Goal: Task Accomplishment & Management: Manage account settings

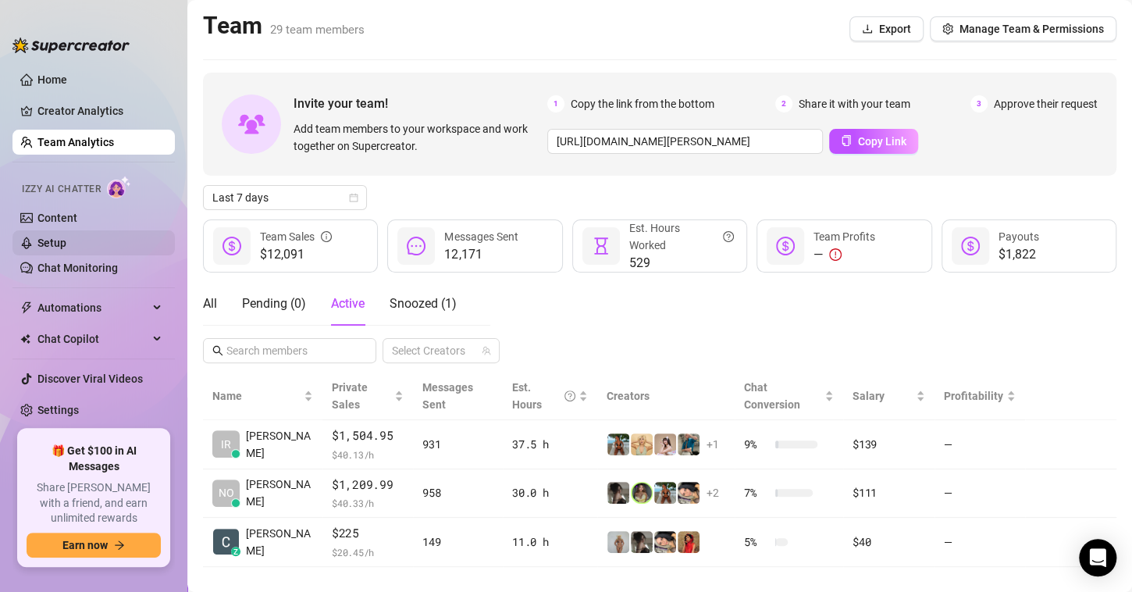
click at [66, 240] on link "Setup" at bounding box center [51, 243] width 29 height 12
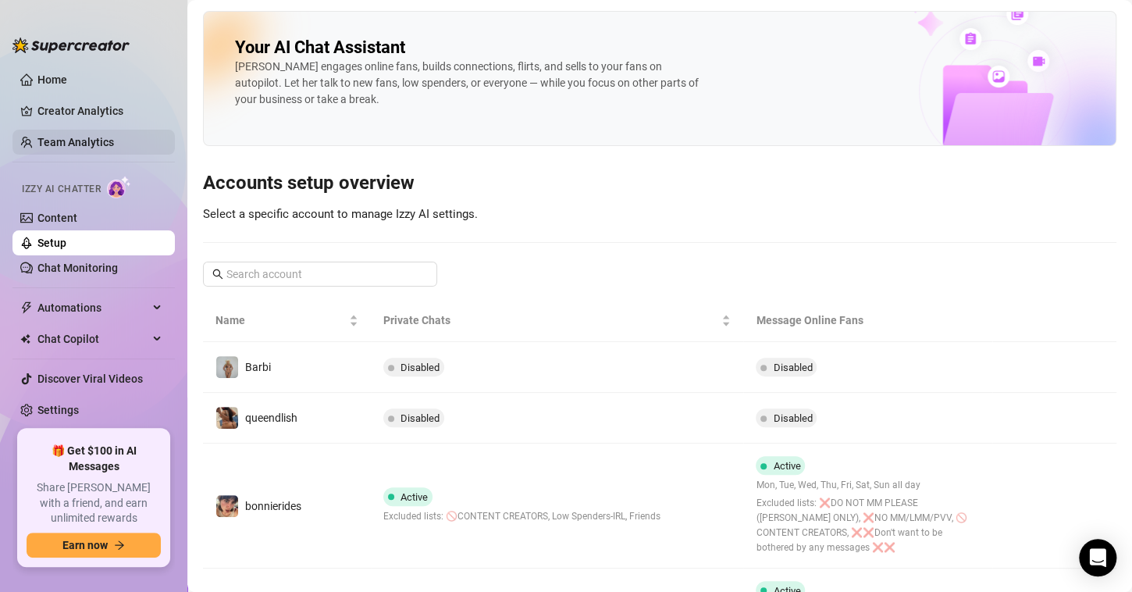
click at [71, 142] on link "Team Analytics" at bounding box center [75, 142] width 77 height 12
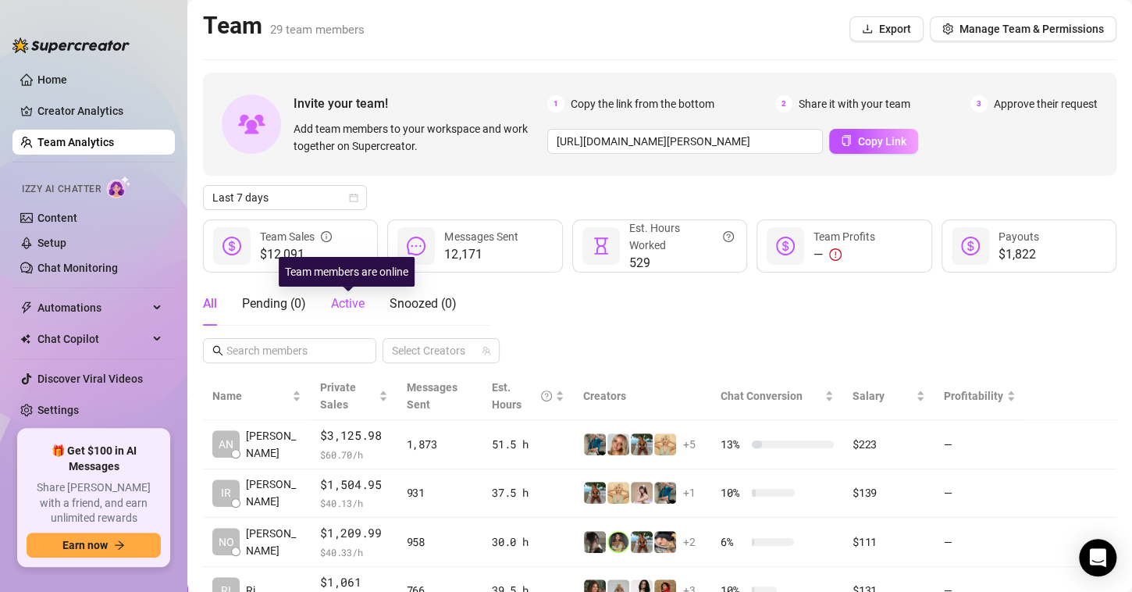
click at [355, 306] on span "Active" at bounding box center [348, 303] width 34 height 15
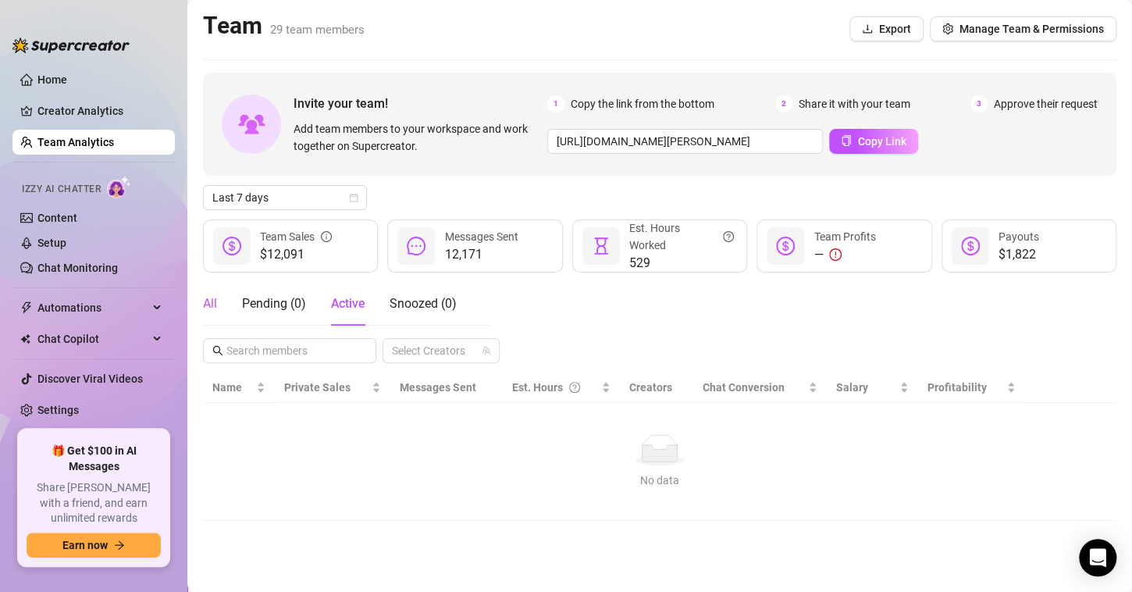
click at [212, 303] on div "All" at bounding box center [210, 303] width 14 height 19
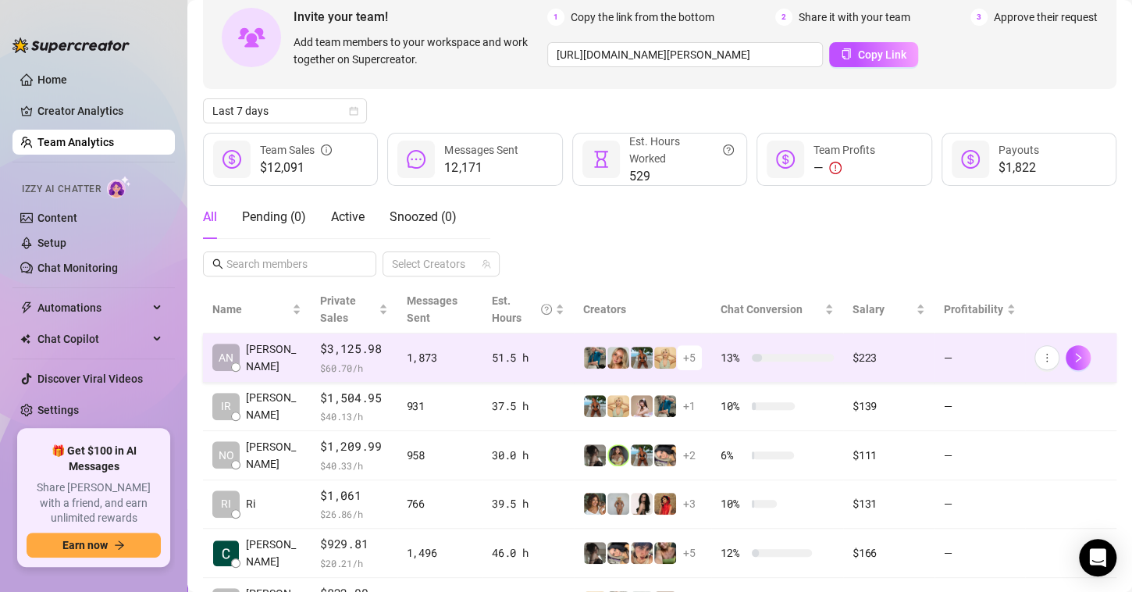
scroll to position [87, 0]
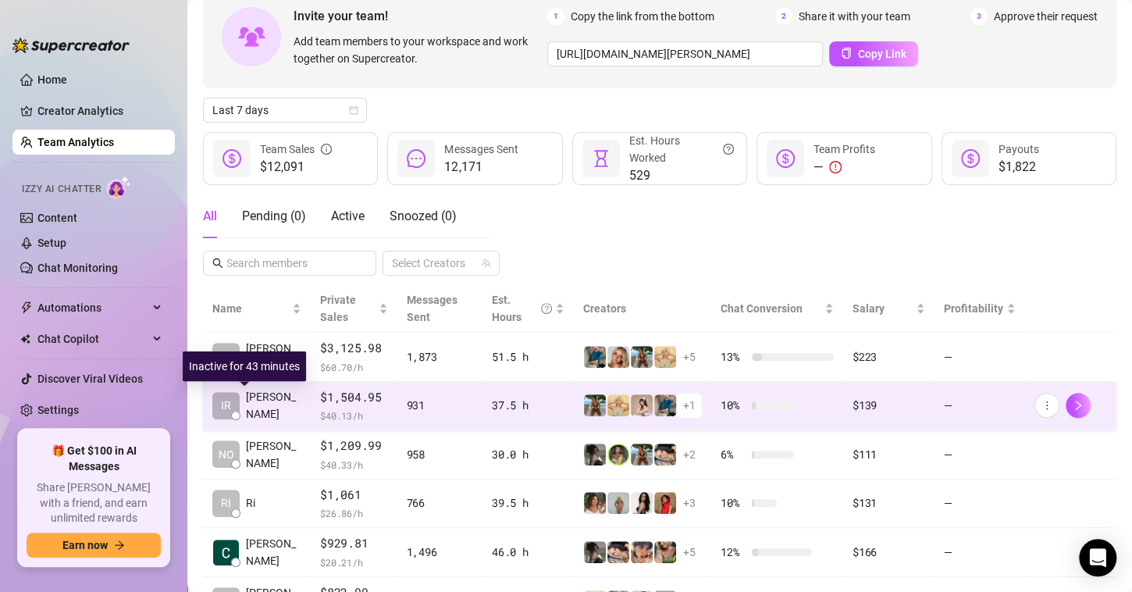
click at [255, 404] on span "[PERSON_NAME]" at bounding box center [273, 405] width 55 height 34
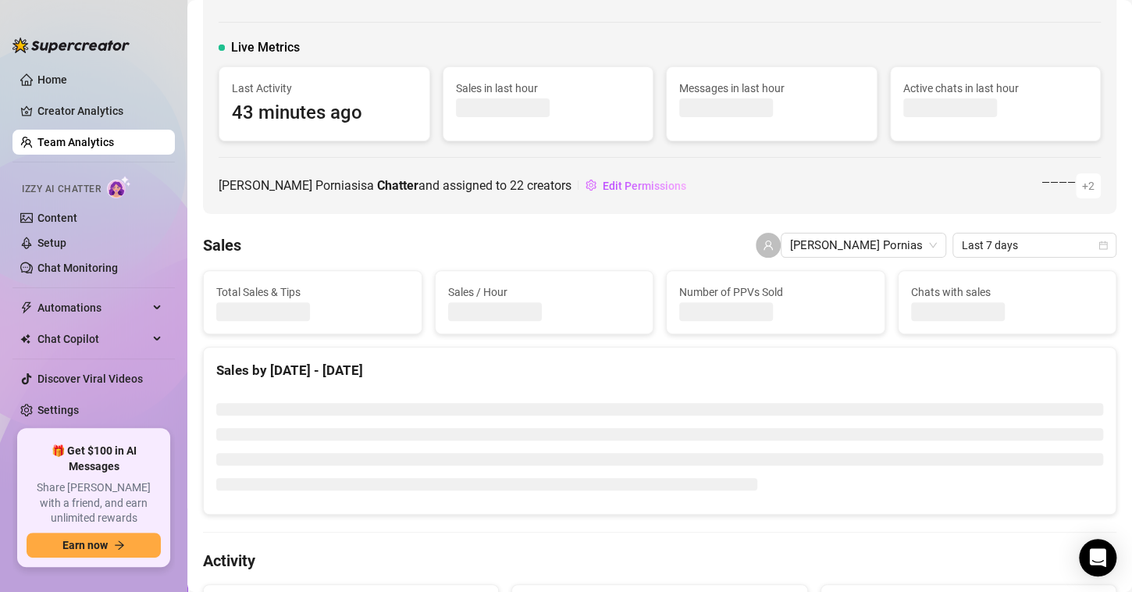
click at [76, 141] on link "Team Analytics" at bounding box center [75, 142] width 77 height 12
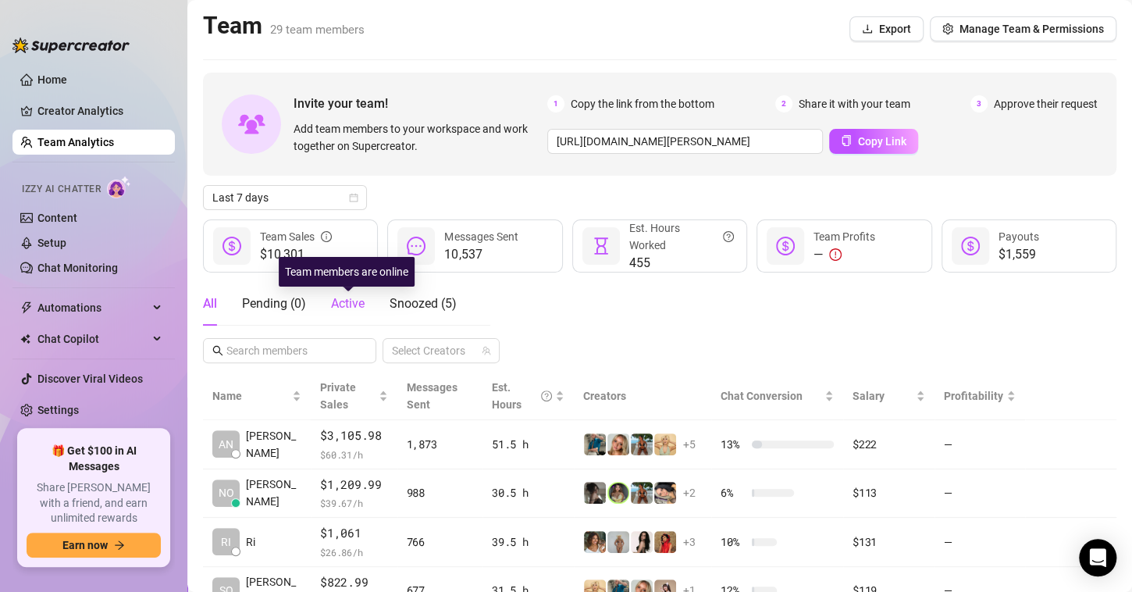
click at [340, 308] on span "Active" at bounding box center [348, 303] width 34 height 15
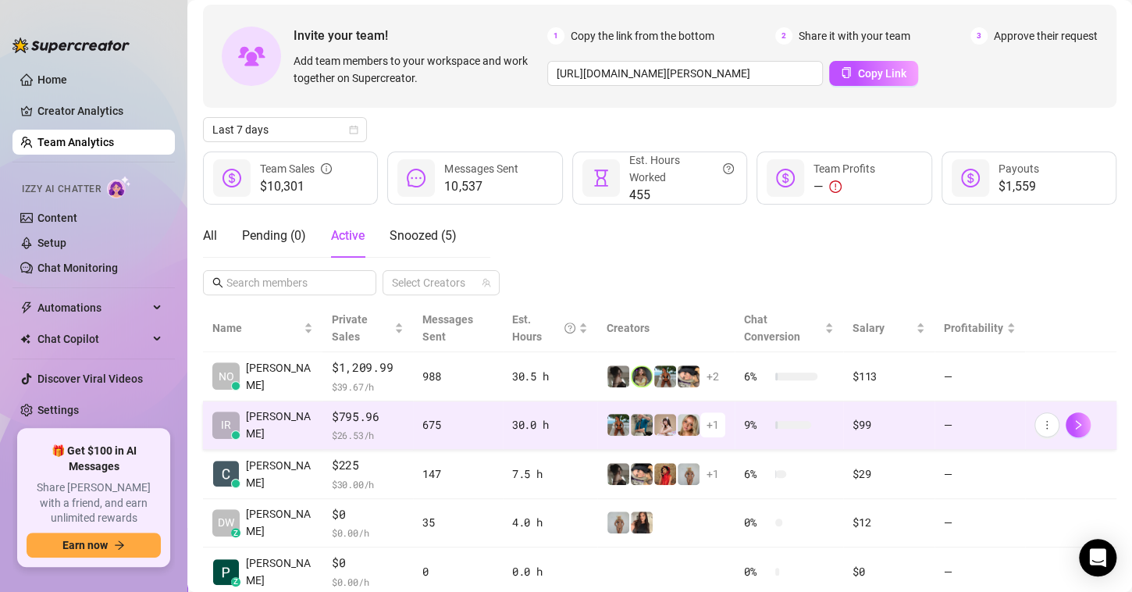
scroll to position [69, 0]
click at [706, 423] on span "+ 1" at bounding box center [712, 423] width 12 height 17
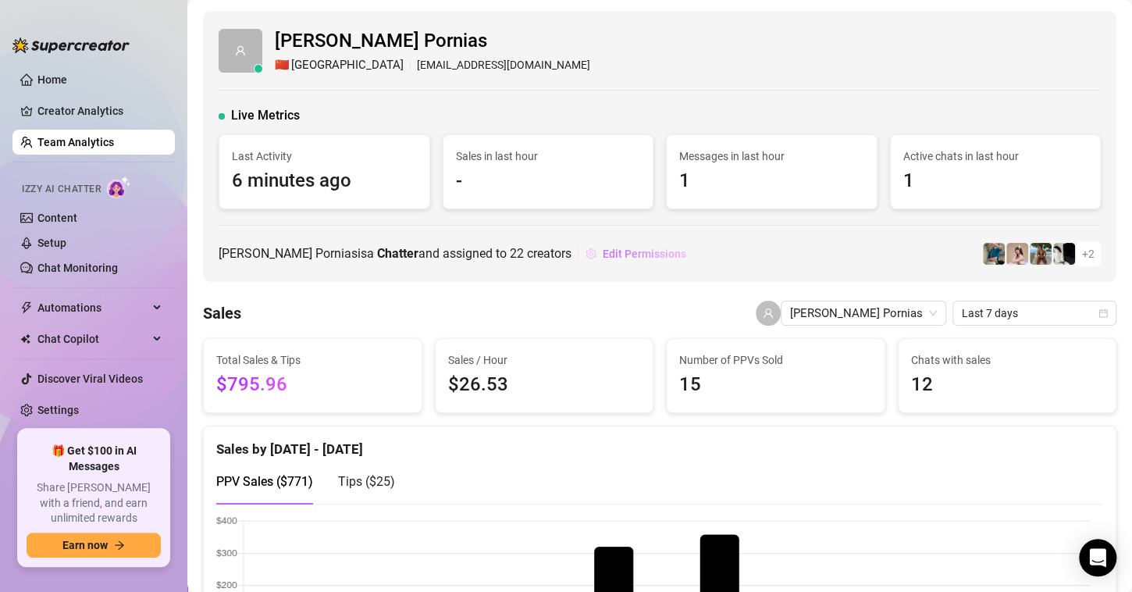
click at [603, 250] on span "Edit Permissions" at bounding box center [645, 253] width 84 height 12
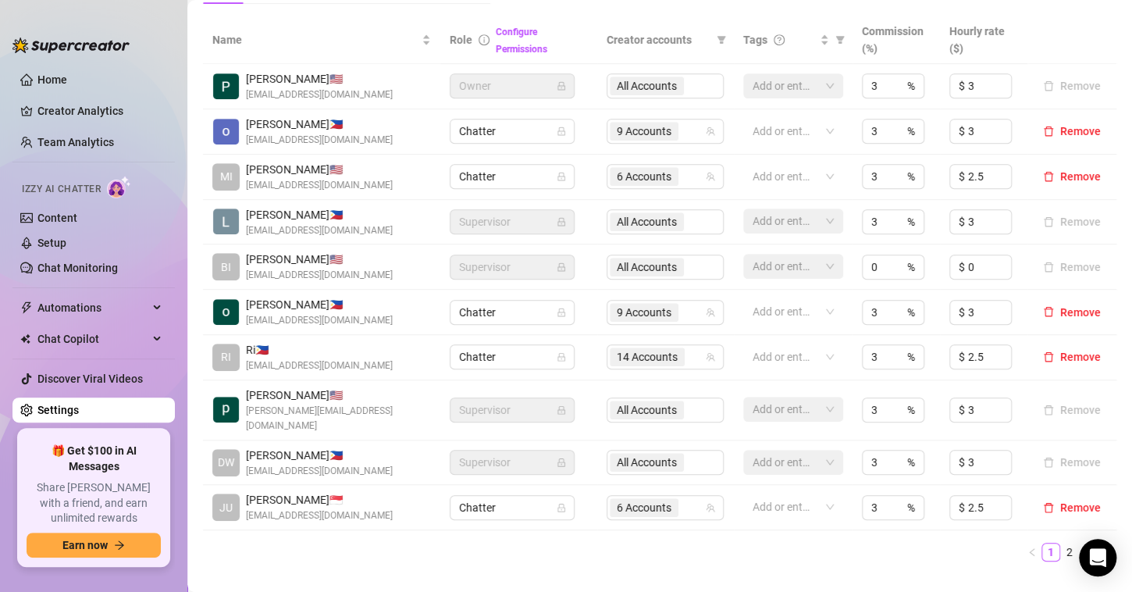
scroll to position [334, 0]
click at [1061, 547] on link "2" at bounding box center [1069, 551] width 17 height 17
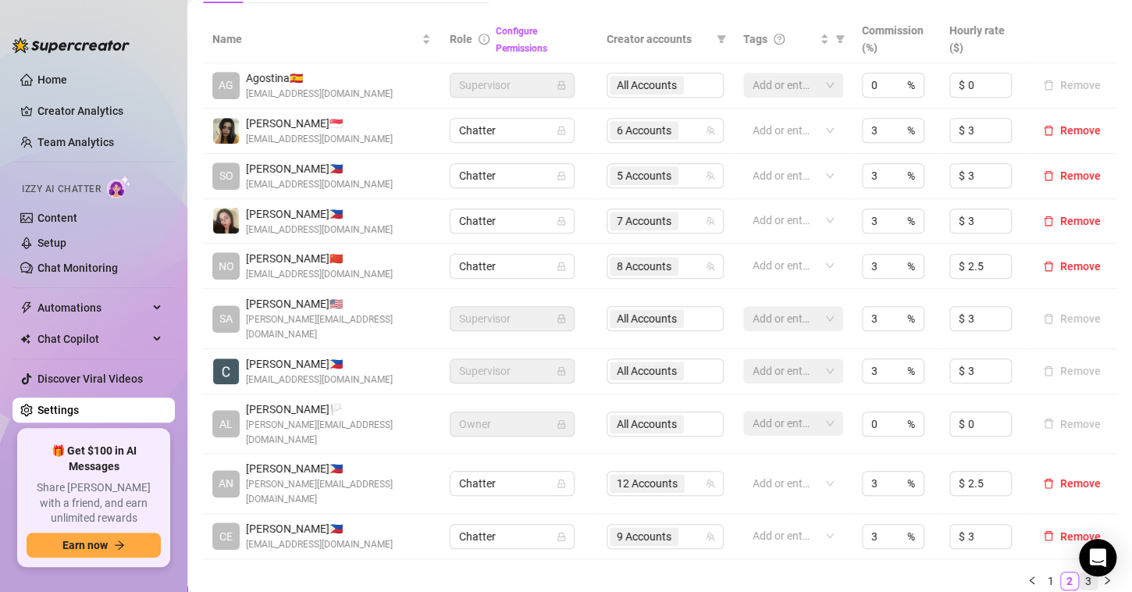
click at [1080, 572] on link "3" at bounding box center [1088, 580] width 17 height 17
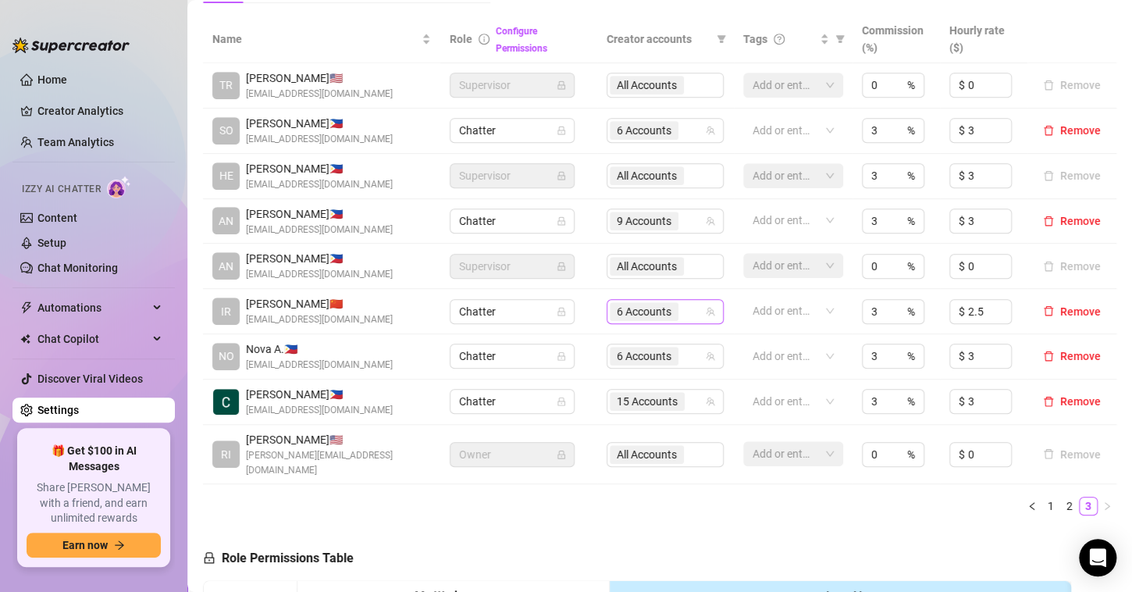
click at [658, 309] on span "6 Accounts" at bounding box center [644, 311] width 55 height 17
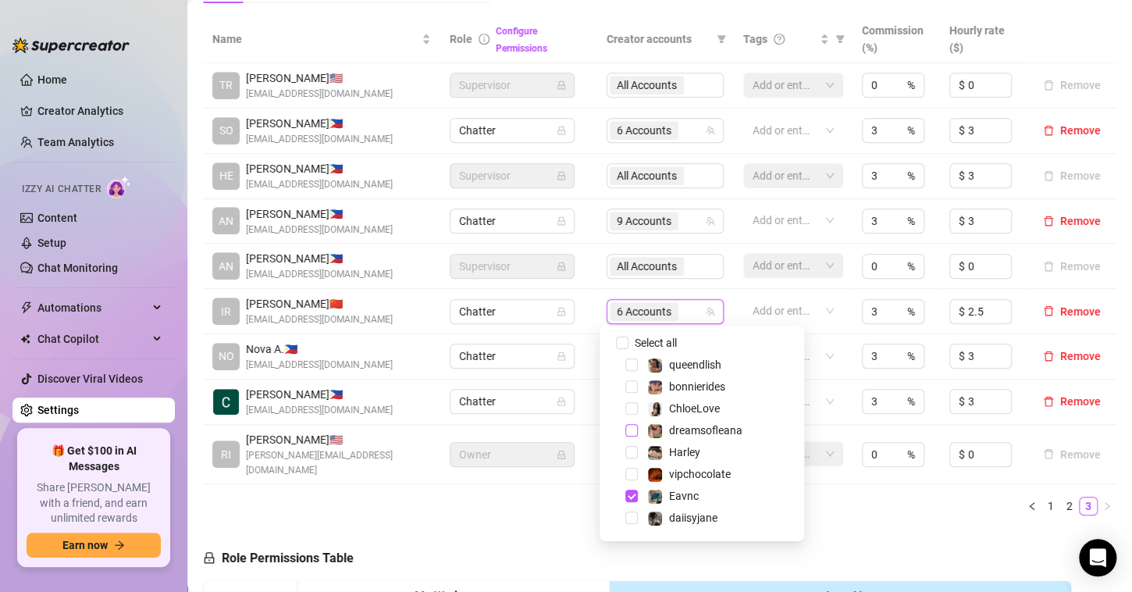
click at [630, 432] on span "Select tree node" at bounding box center [631, 430] width 12 height 12
click at [631, 515] on span "Select tree node" at bounding box center [631, 517] width 12 height 12
click at [633, 385] on span "Select tree node" at bounding box center [631, 386] width 12 height 12
click at [820, 496] on ul "1 2 3" at bounding box center [659, 505] width 913 height 19
